Goal: Task Accomplishment & Management: Use online tool/utility

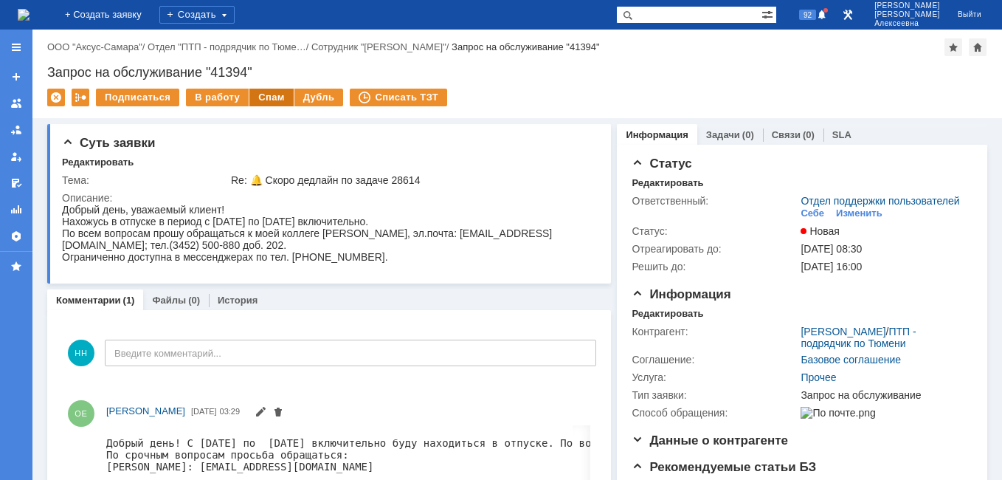
click at [267, 94] on div "Спам" at bounding box center [271, 98] width 44 height 18
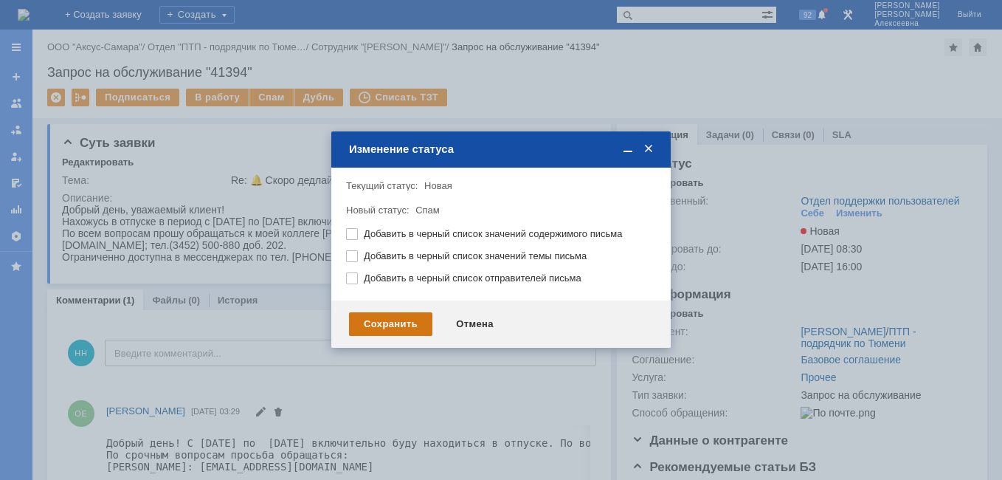
click at [398, 319] on div "Сохранить" at bounding box center [390, 324] width 83 height 24
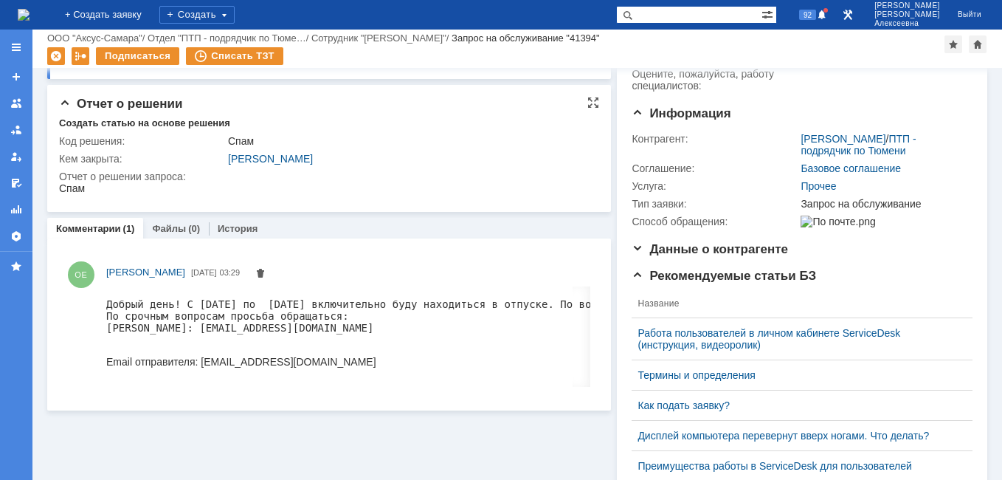
scroll to position [148, 0]
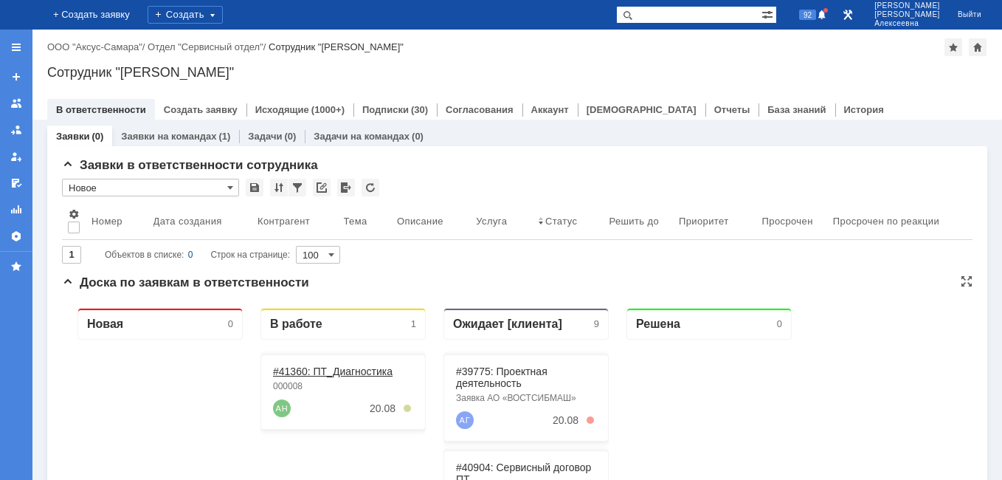
click at [304, 372] on link "#41360: ПТ_Диагностика" at bounding box center [333, 371] width 120 height 12
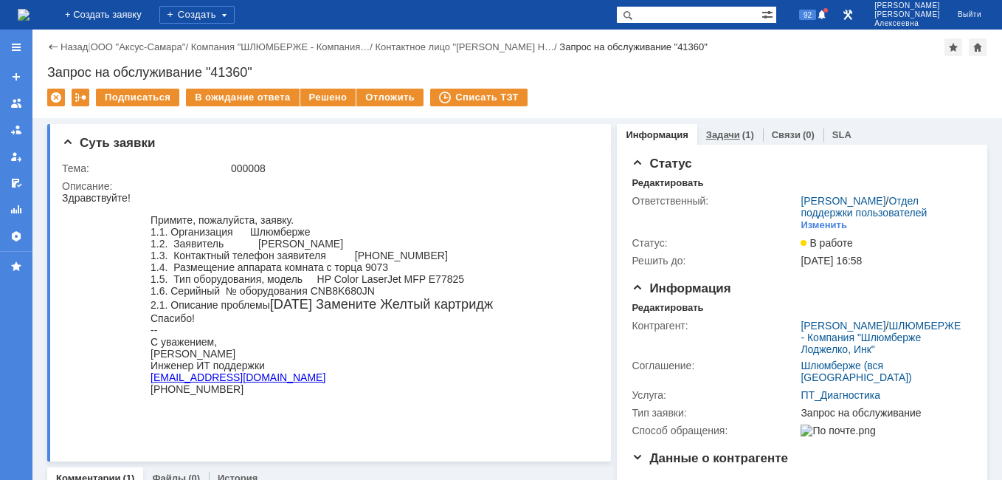
click at [713, 136] on link "Задачи" at bounding box center [723, 134] width 34 height 11
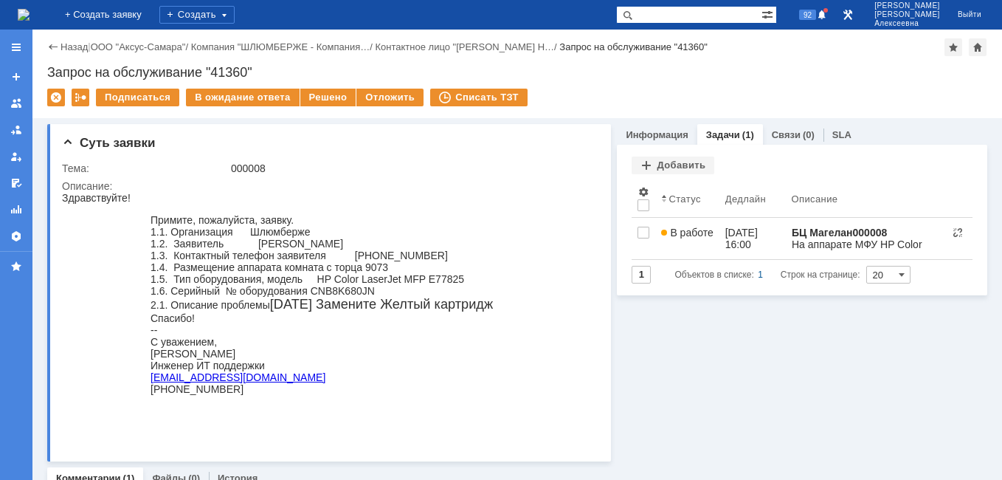
click at [30, 13] on img at bounding box center [24, 15] width 12 height 12
